Goal: Transaction & Acquisition: Subscribe to service/newsletter

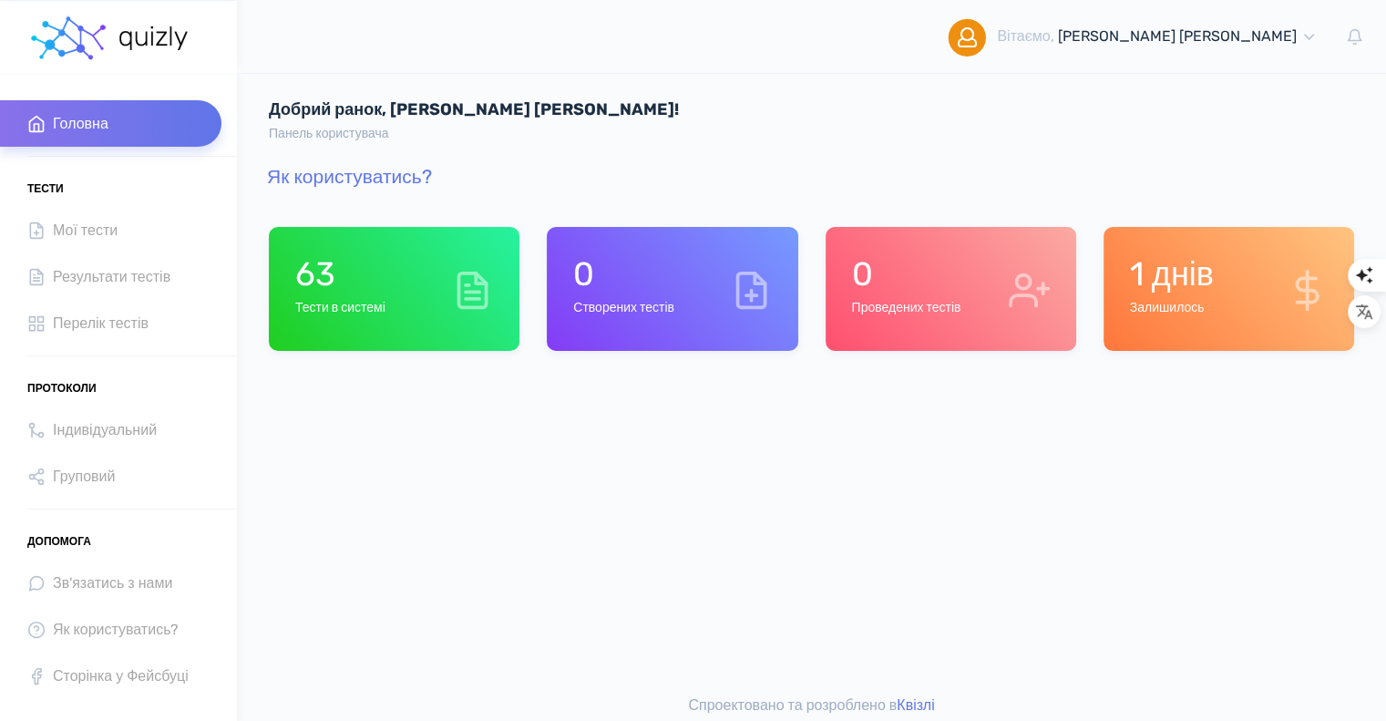
click at [386, 313] on h6 "Тести в системі" at bounding box center [340, 308] width 90 height 15
click at [463, 304] on icon at bounding box center [472, 290] width 41 height 41
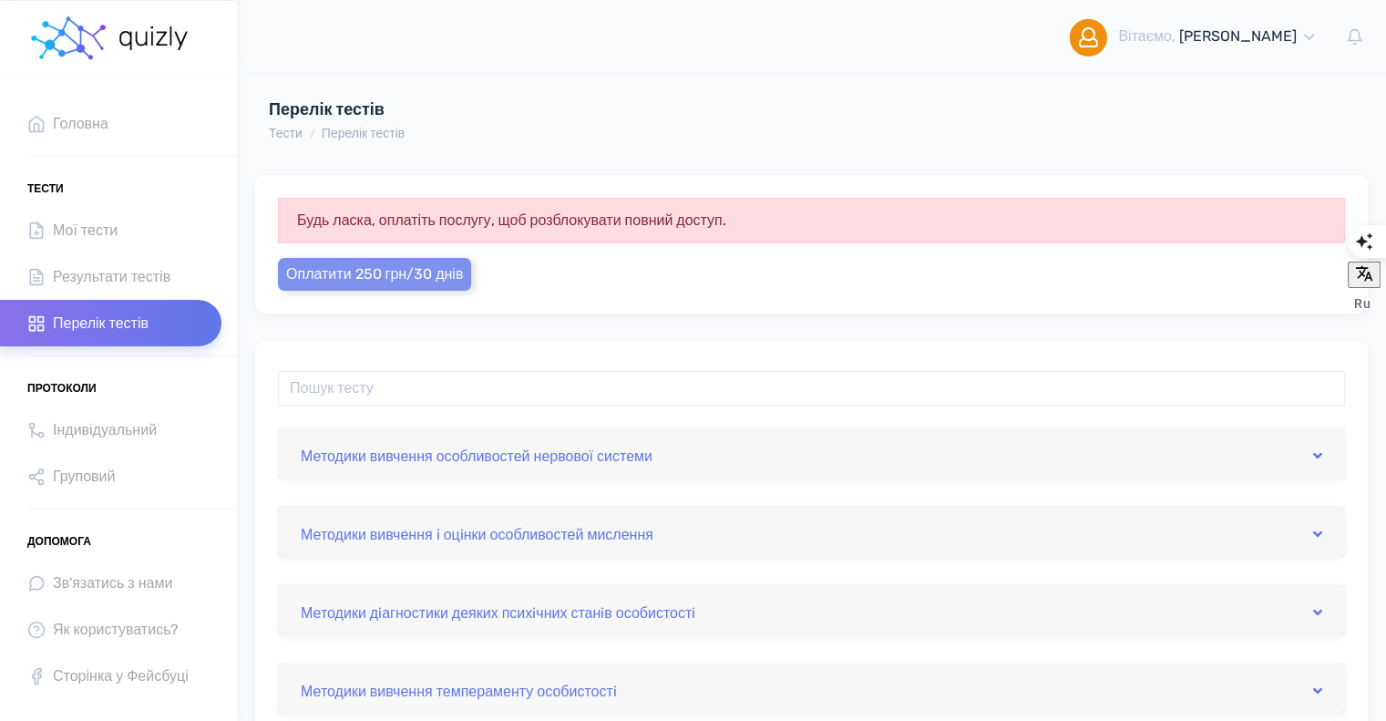
click at [420, 279] on span "Оплатити 250 грн/30 днів" at bounding box center [374, 273] width 177 height 17
click at [759, 543] on link "Методики вивчення i оцiнки особливостей мислення" at bounding box center [812, 531] width 1022 height 29
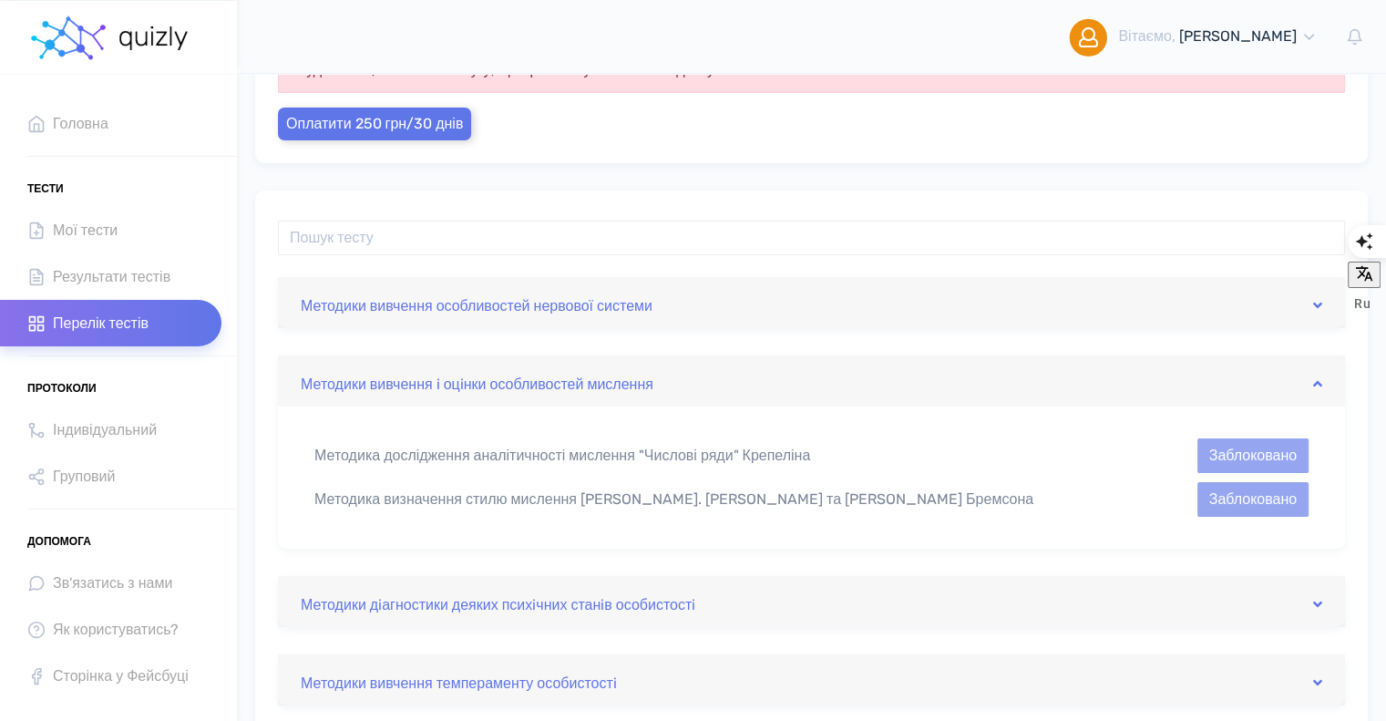
scroll to position [182, 0]
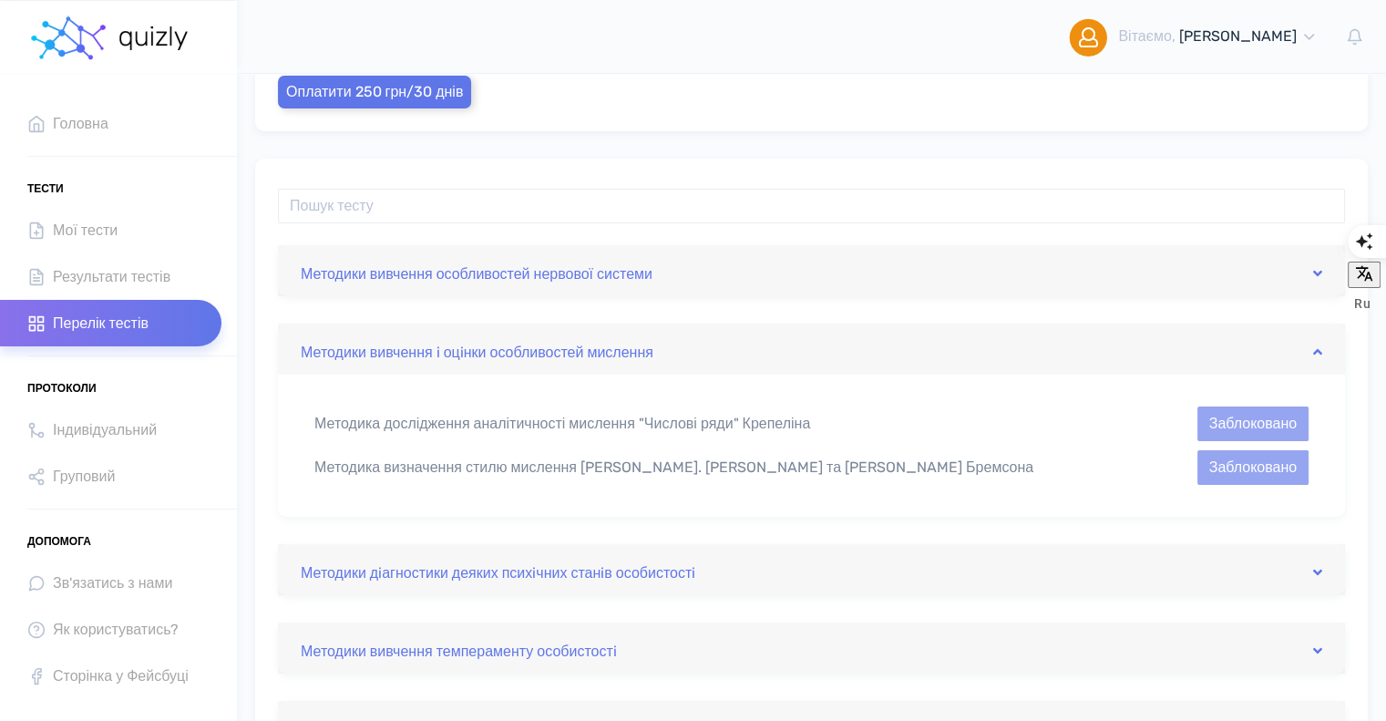
click at [788, 586] on div "Методики дiагностики деяких психiчних станiв особистостi" at bounding box center [811, 569] width 1067 height 51
click at [812, 580] on link "Методики дiагностики деяких психiчних станiв особистостi" at bounding box center [812, 569] width 1022 height 29
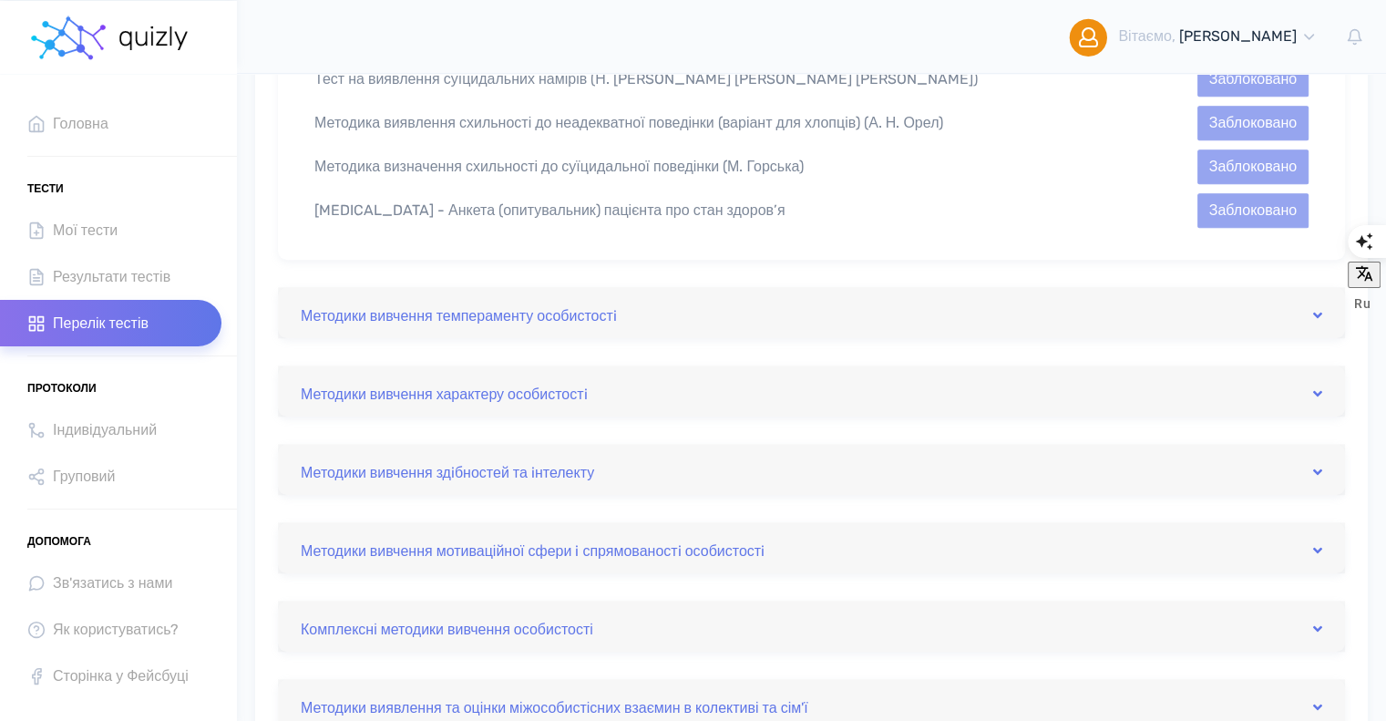
scroll to position [1458, 0]
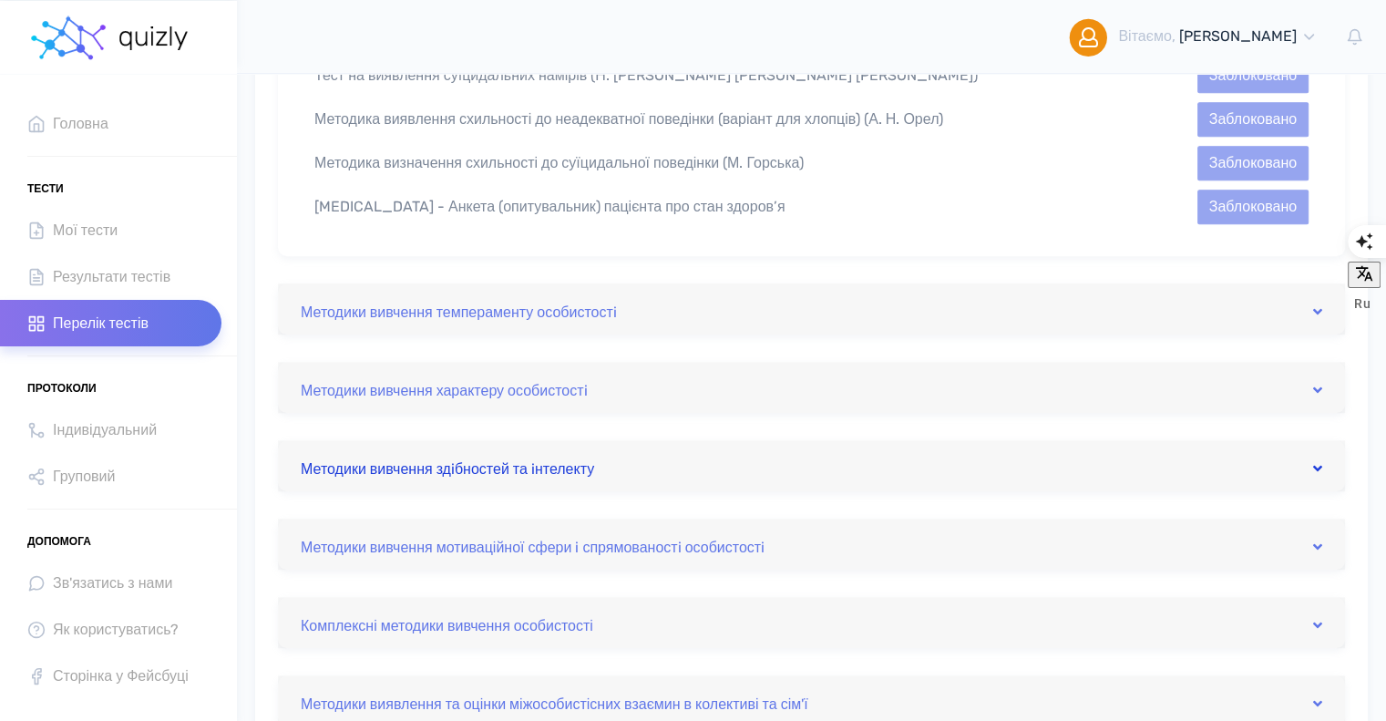
click at [754, 451] on link "Методики вивчення здiбностей та iнтелекту" at bounding box center [812, 465] width 1022 height 29
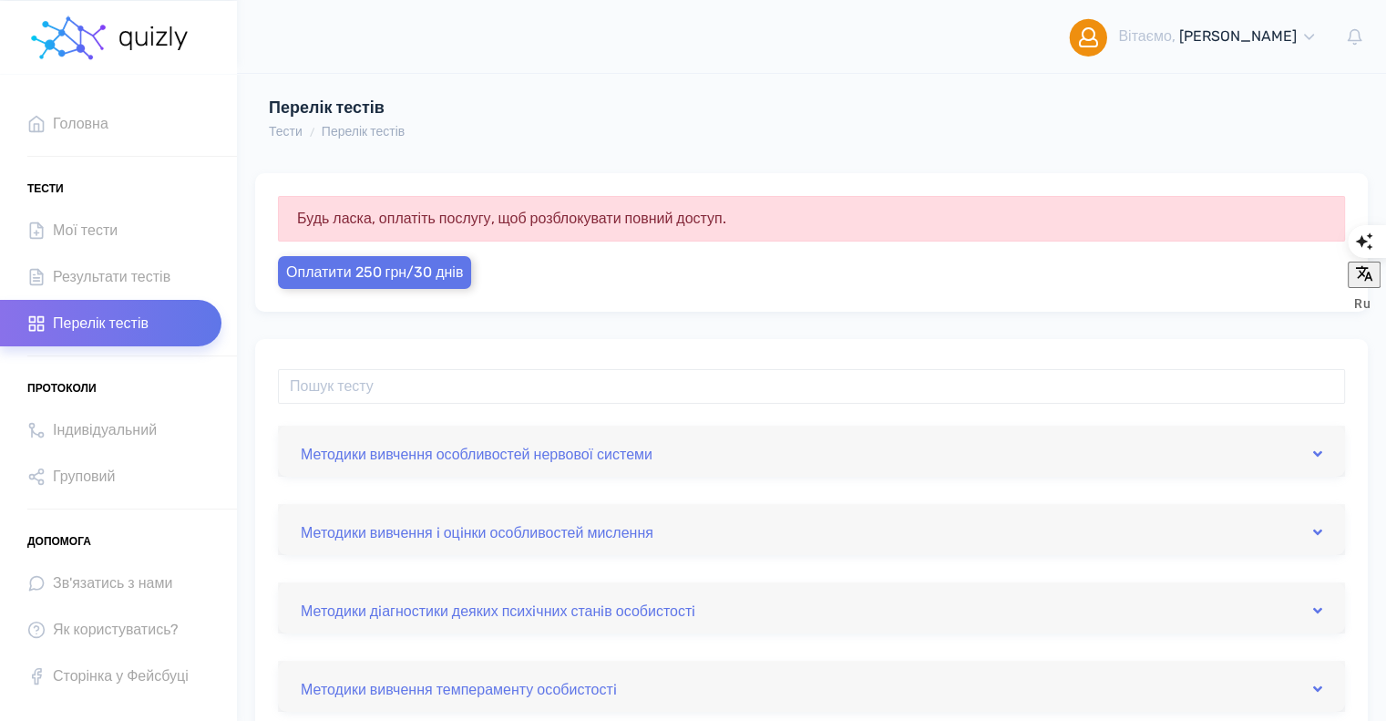
scroll to position [0, 0]
